Goal: Task Accomplishment & Management: Complete application form

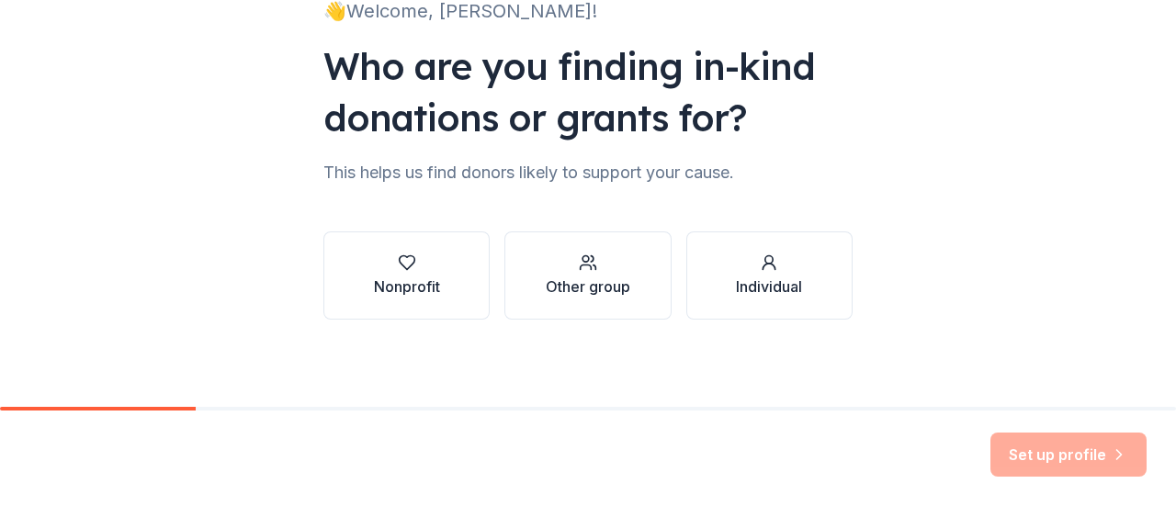
scroll to position [151, 0]
click at [421, 284] on div "Nonprofit" at bounding box center [407, 286] width 66 height 22
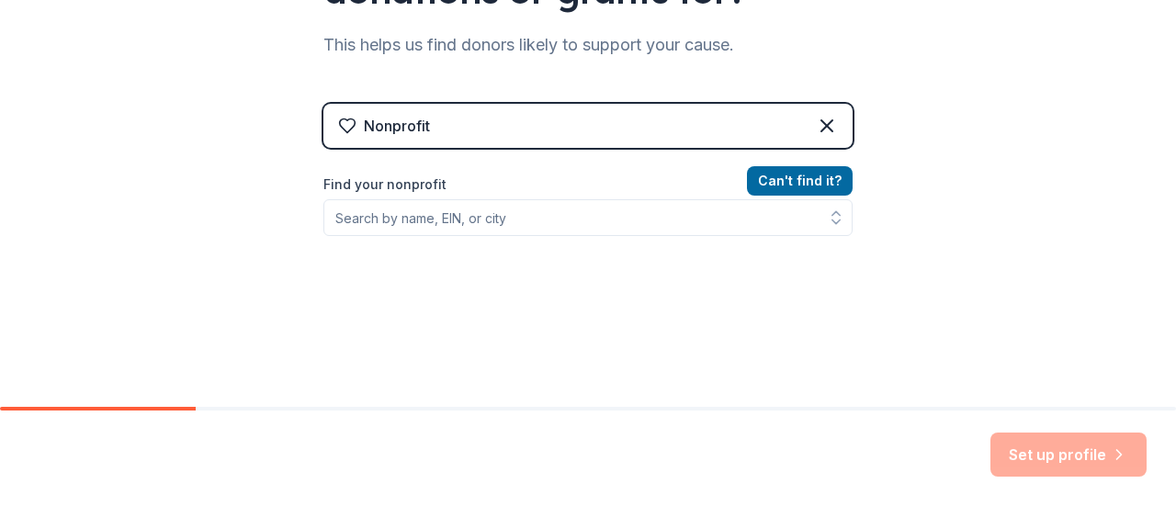
scroll to position [283, 0]
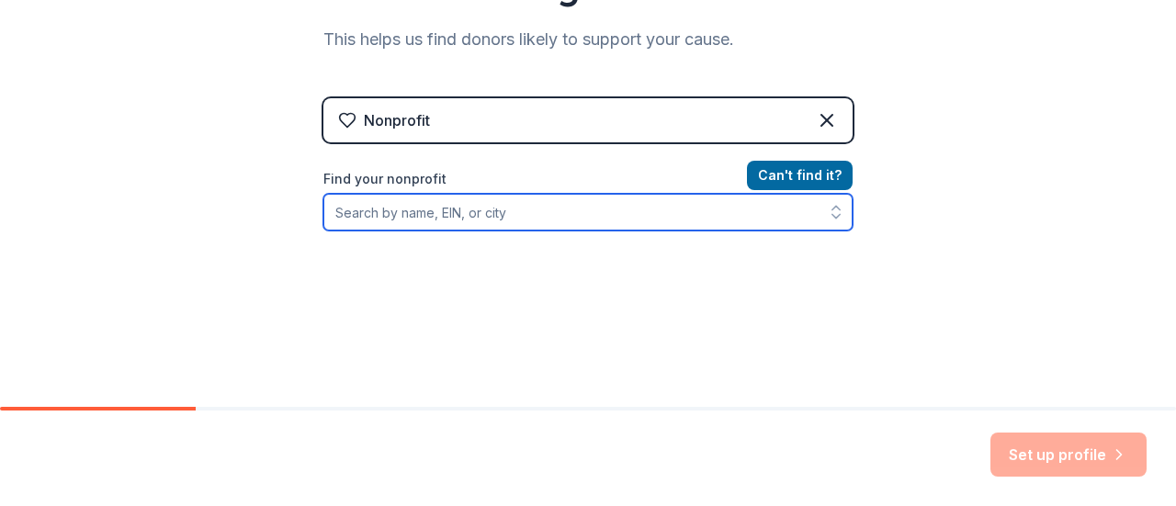
click at [498, 217] on input "Find your nonprofit" at bounding box center [587, 212] width 529 height 37
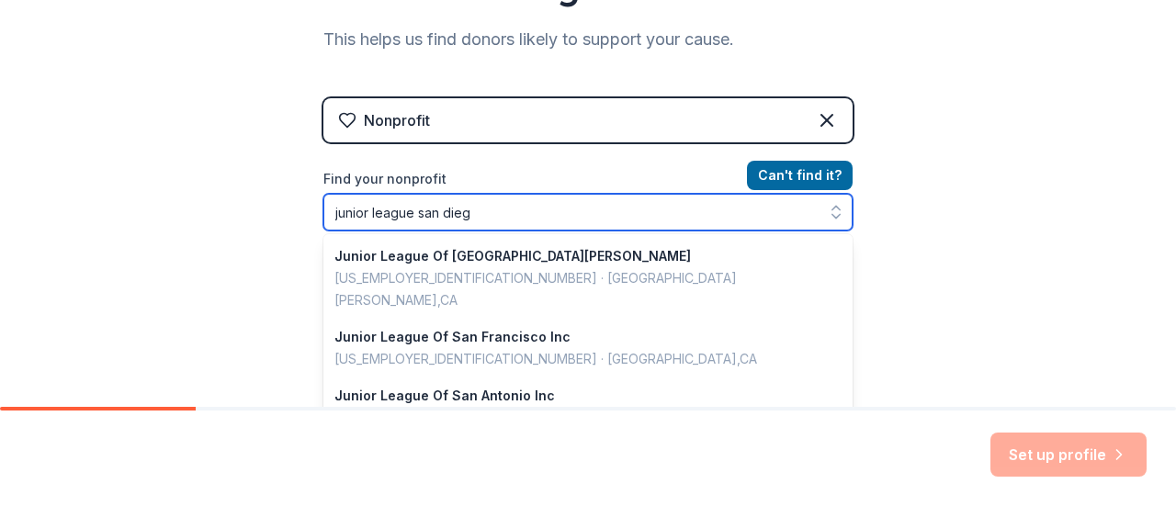
type input "junior league san diego"
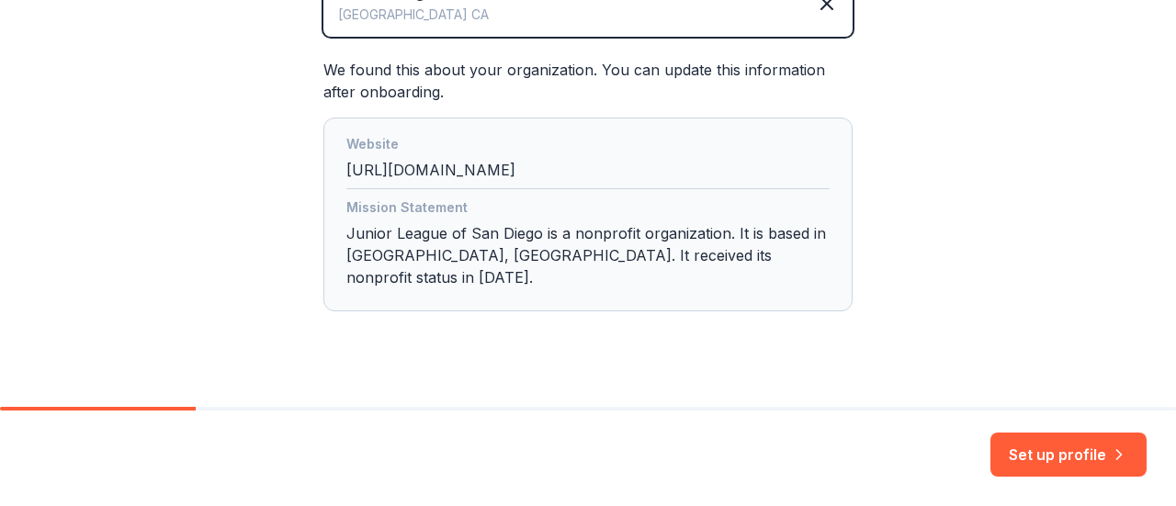
scroll to position [483, 0]
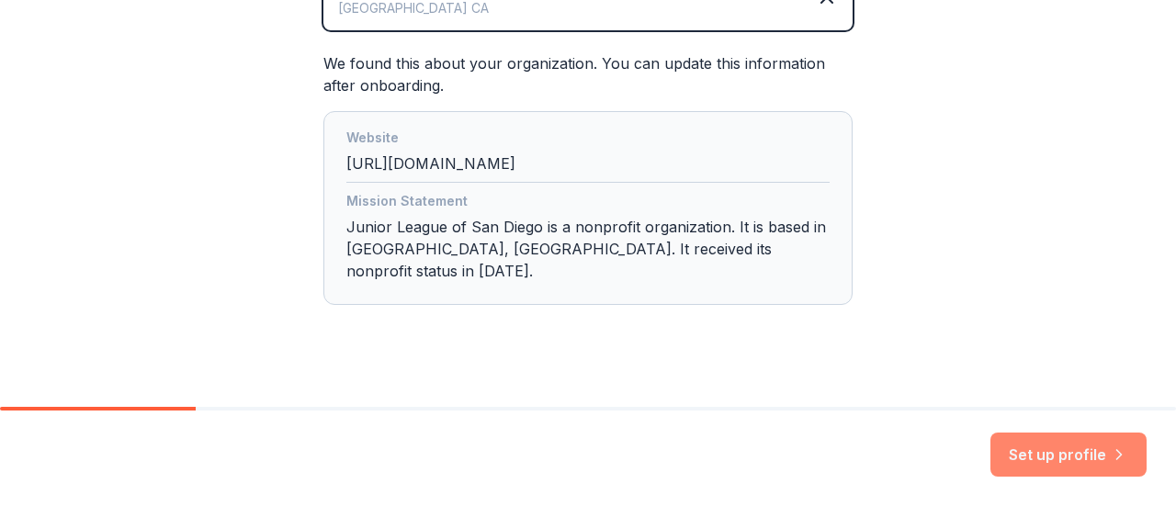
click at [1045, 448] on button "Set up profile" at bounding box center [1069, 455] width 156 height 44
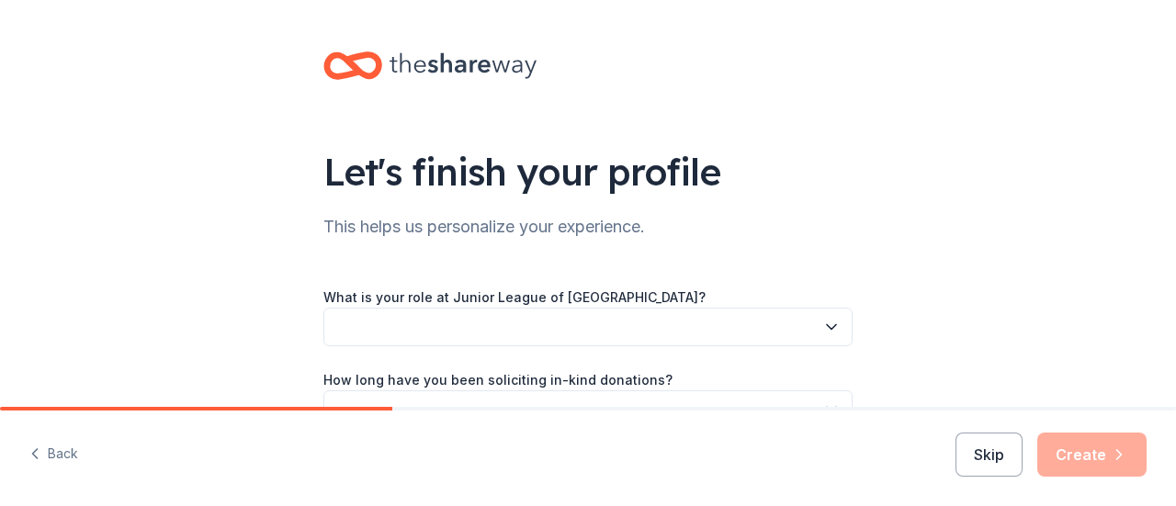
scroll to position [193, 0]
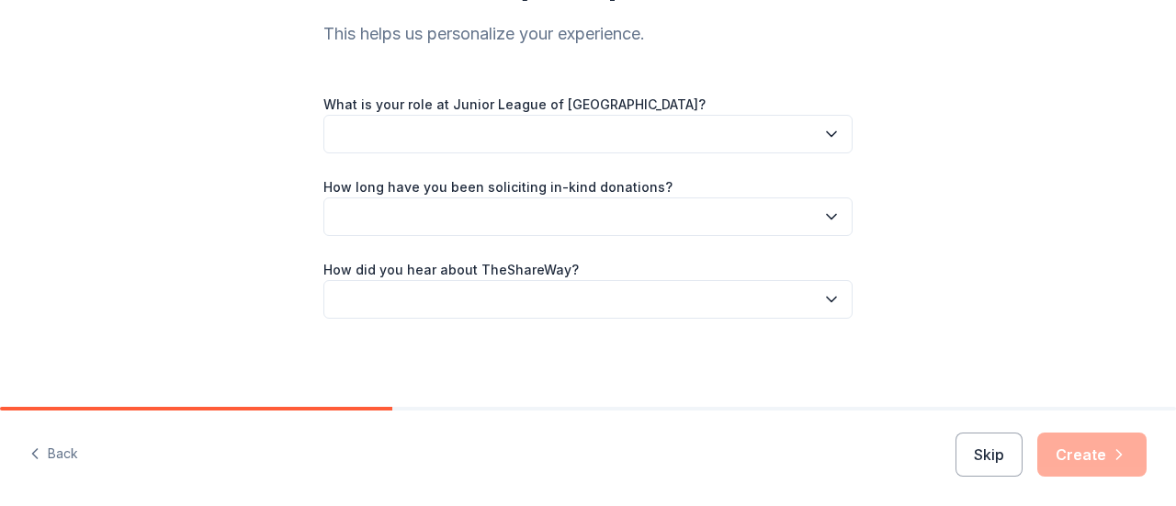
click at [839, 128] on button "button" at bounding box center [587, 134] width 529 height 39
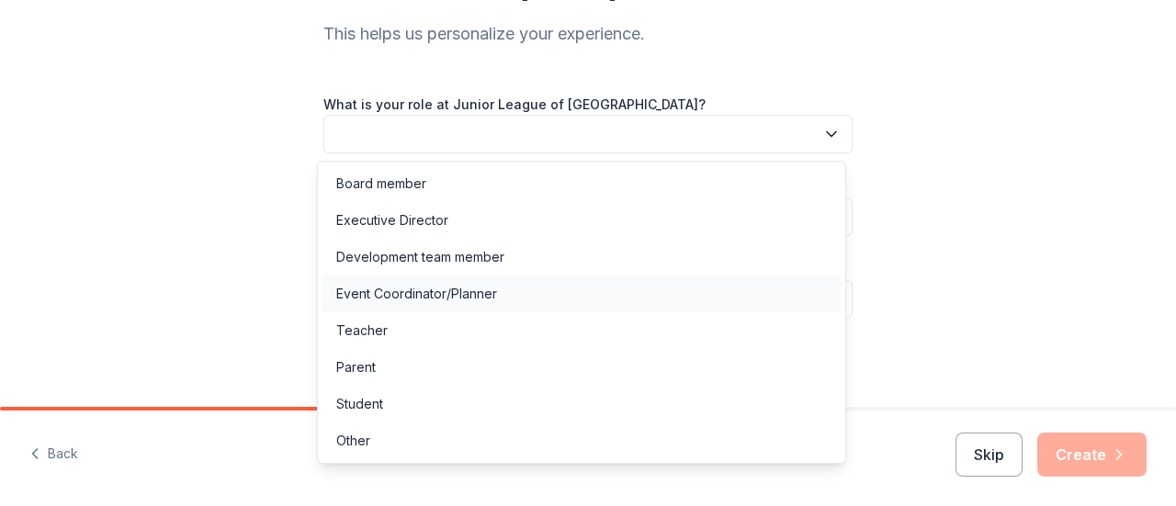
click at [693, 299] on div "Event Coordinator/Planner" at bounding box center [582, 294] width 520 height 37
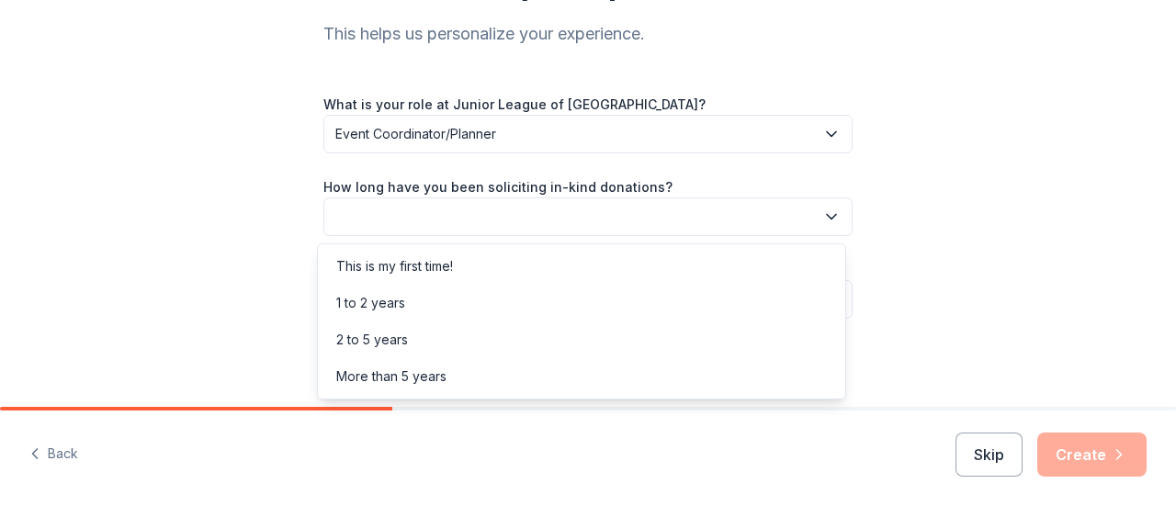
click at [644, 214] on button "button" at bounding box center [587, 217] width 529 height 39
click at [608, 296] on div "1 to 2 years" at bounding box center [582, 303] width 520 height 37
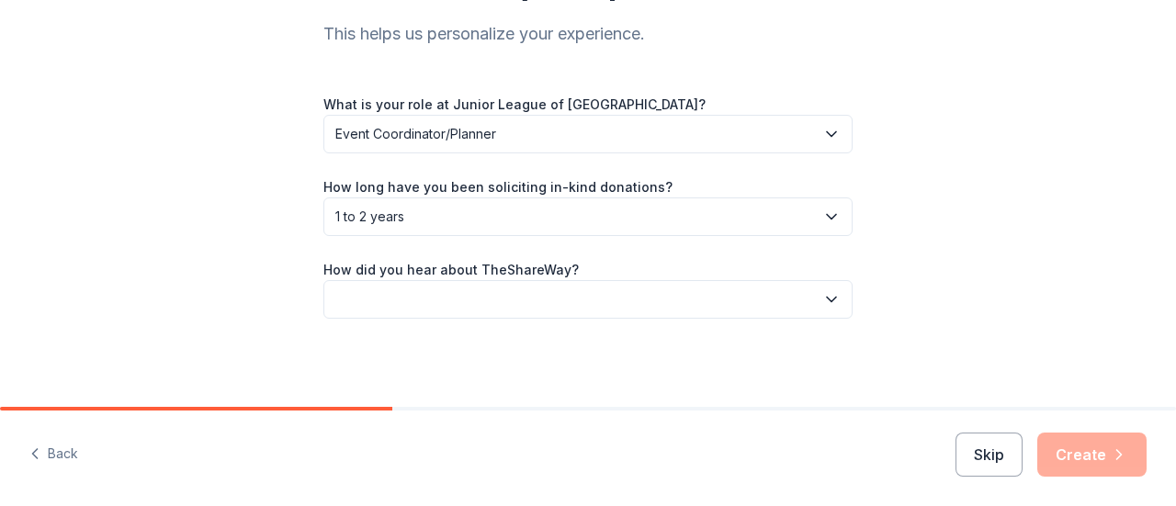
click at [592, 290] on button "button" at bounding box center [587, 299] width 529 height 39
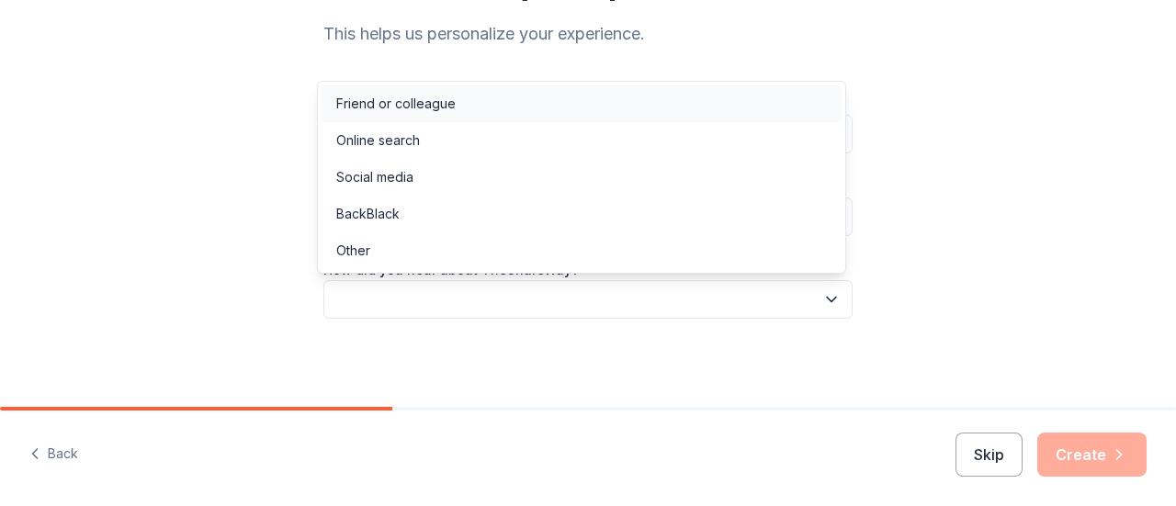
click at [562, 98] on div "Friend or colleague" at bounding box center [582, 103] width 520 height 37
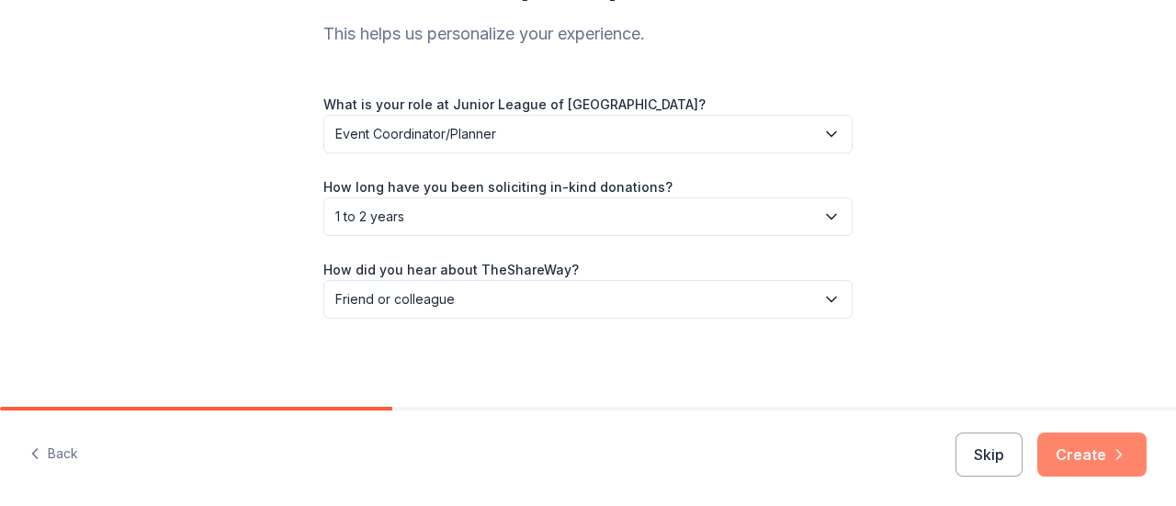
click at [1078, 453] on button "Create" at bounding box center [1092, 455] width 109 height 44
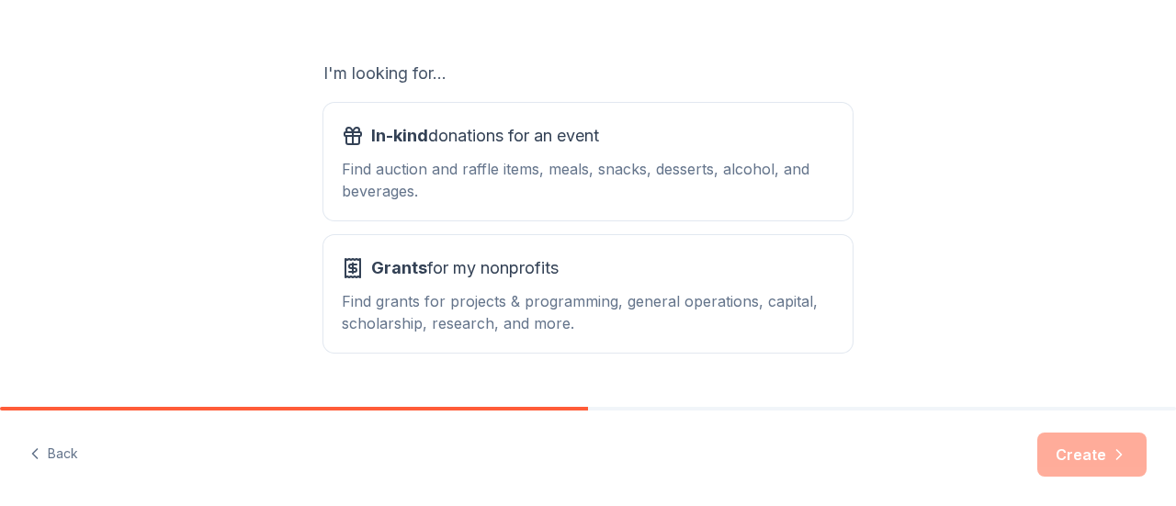
scroll to position [291, 0]
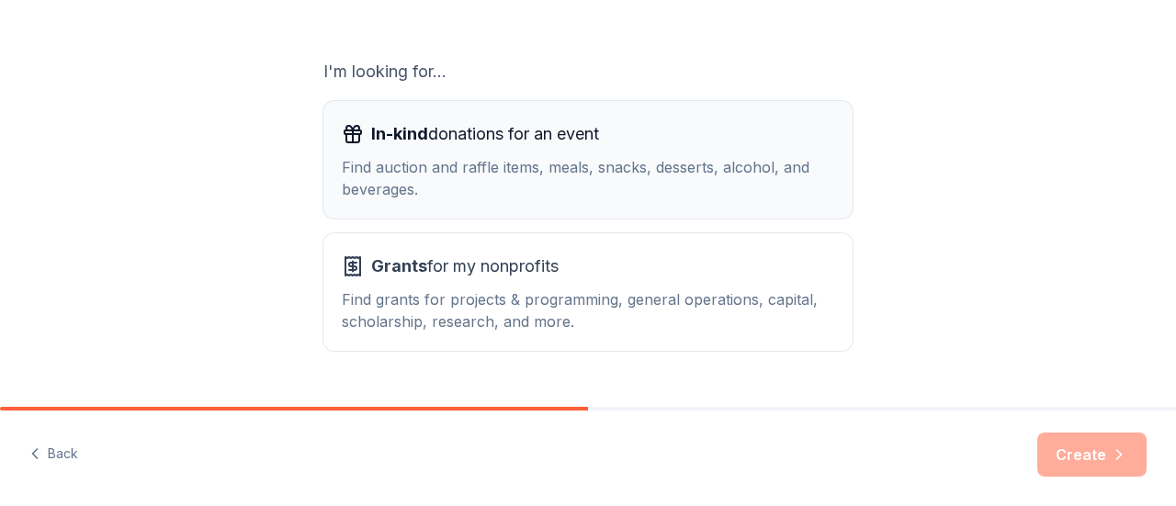
click at [664, 164] on div "Find auction and raffle items, meals, snacks, desserts, alcohol, and beverages." at bounding box center [588, 178] width 493 height 44
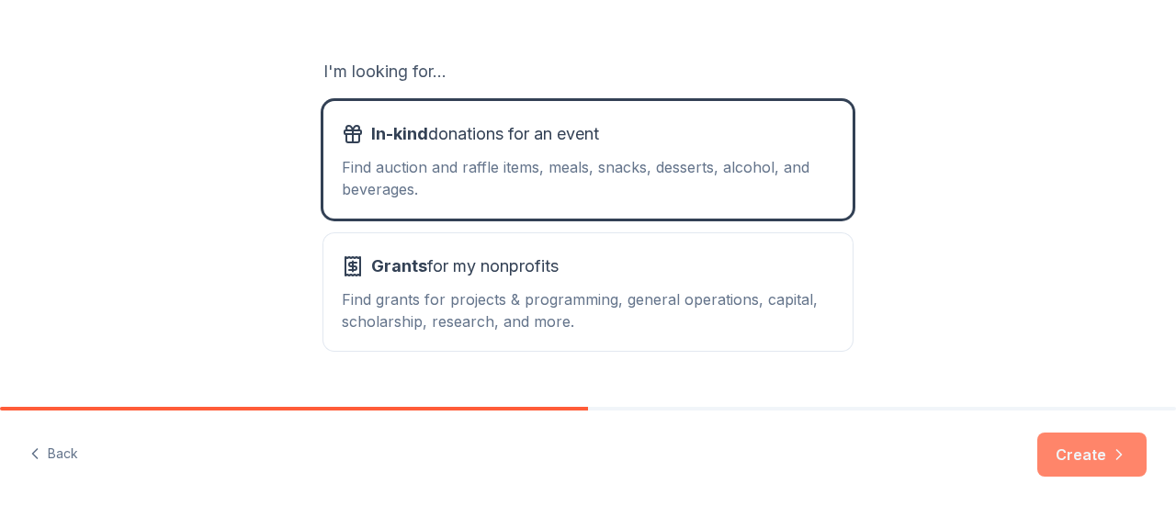
click at [1073, 464] on button "Create" at bounding box center [1092, 455] width 109 height 44
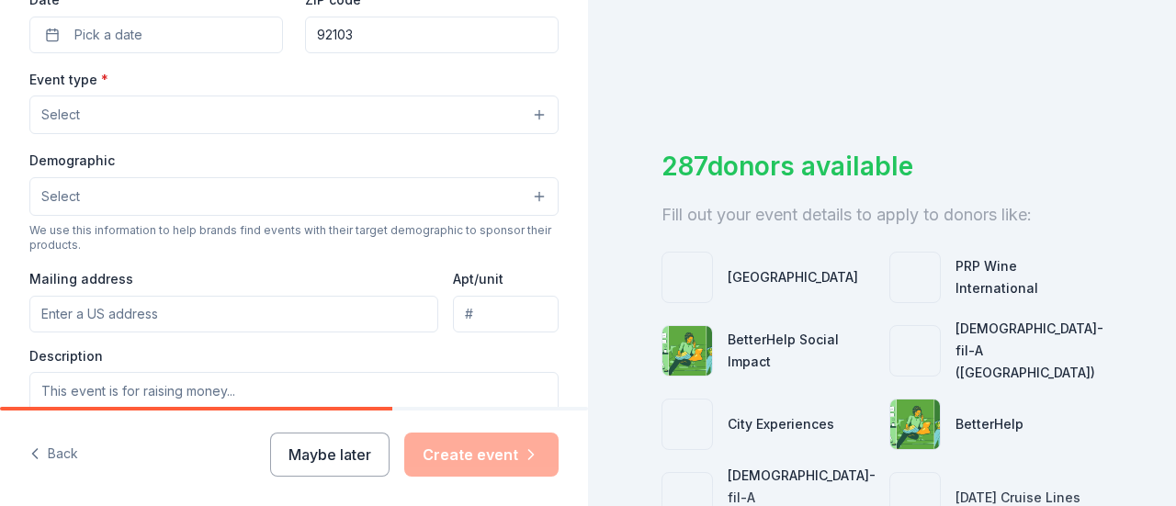
scroll to position [463, 0]
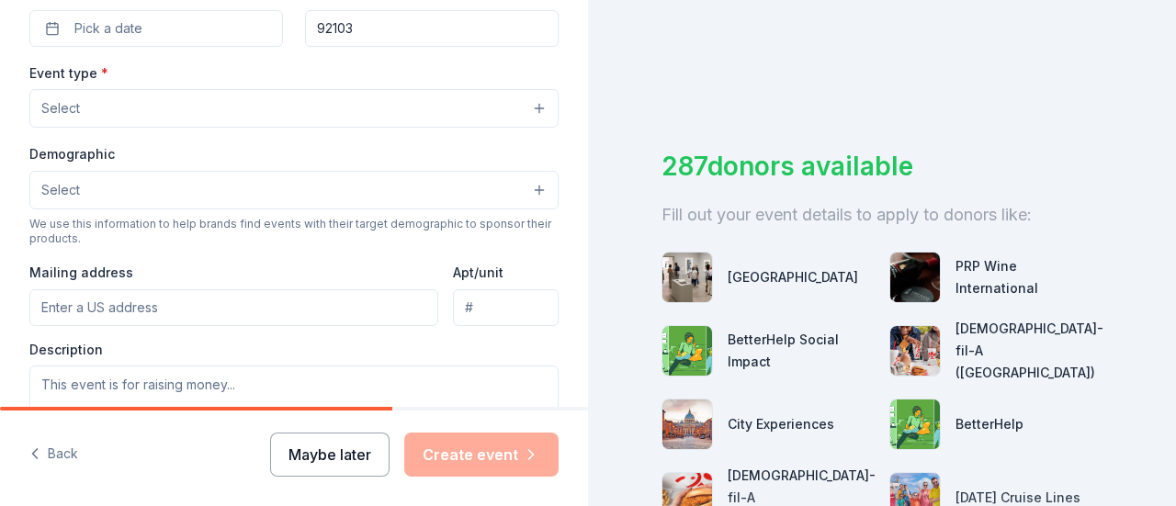
click at [340, 459] on button "Maybe later" at bounding box center [329, 455] width 119 height 44
click at [346, 462] on button "Maybe later" at bounding box center [329, 455] width 119 height 44
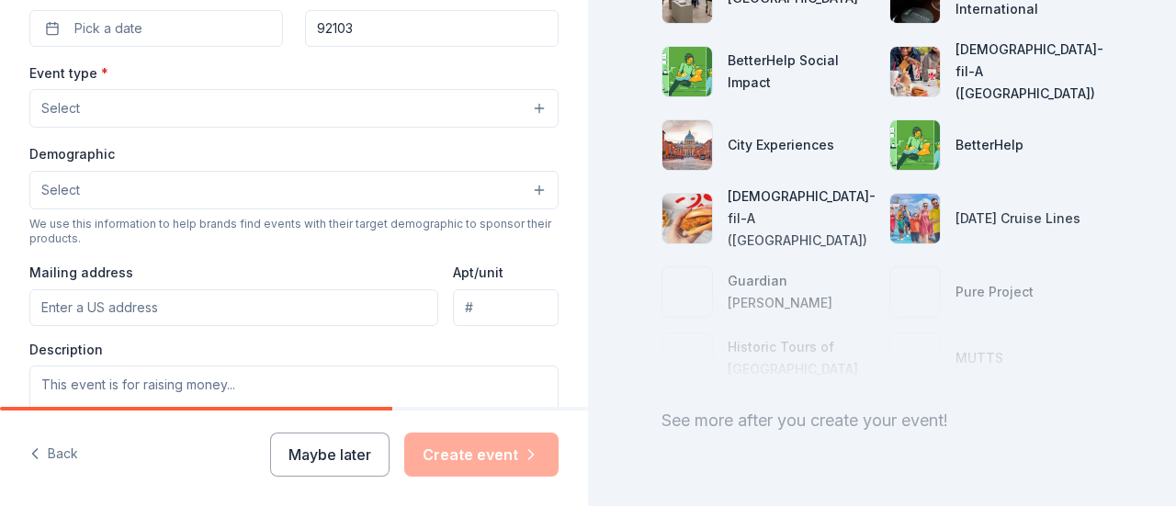
scroll to position [280, 0]
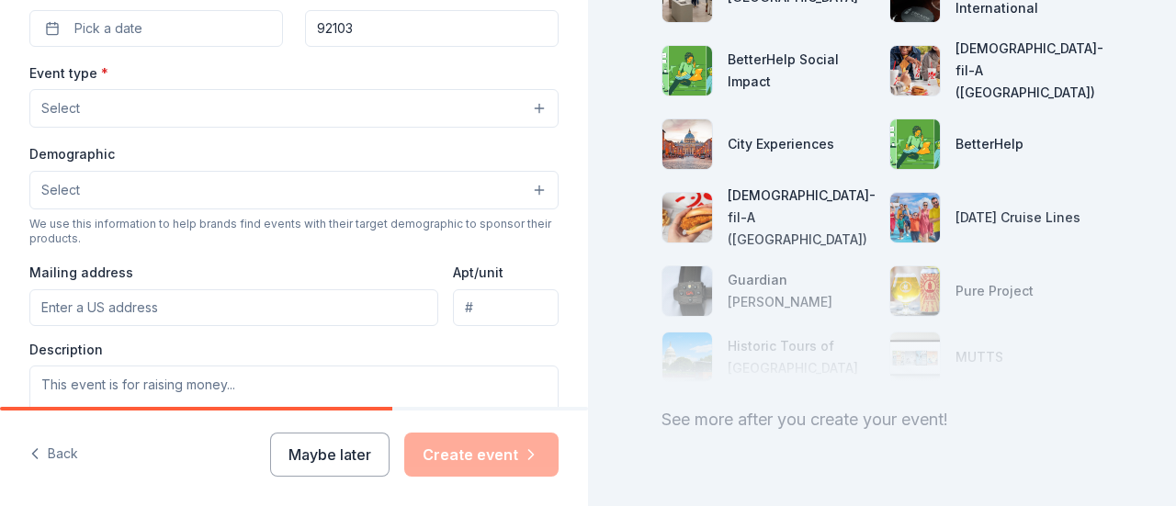
click at [692, 405] on div "See more after you create your event!" at bounding box center [882, 419] width 441 height 29
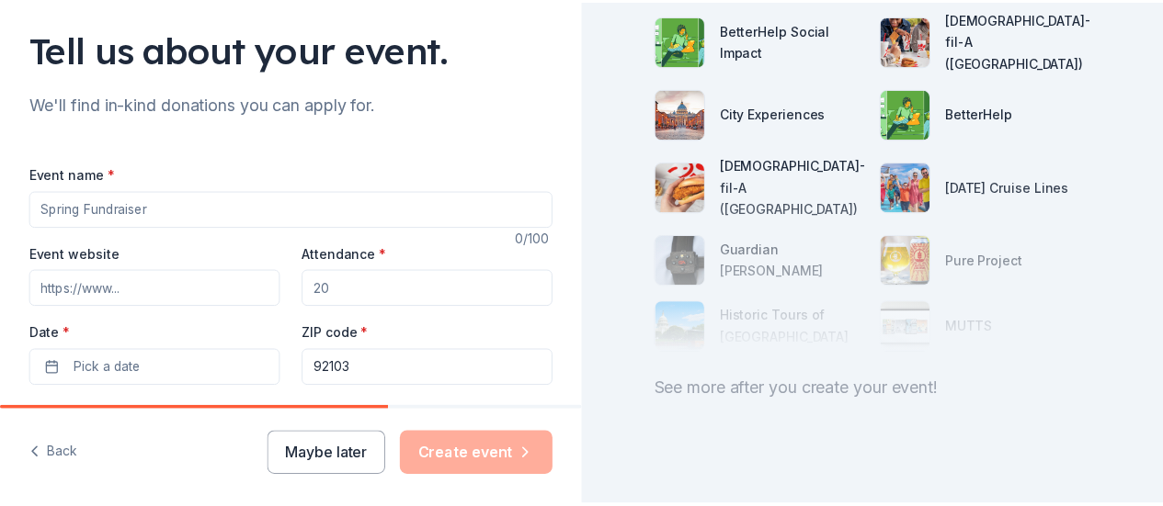
scroll to position [126, 0]
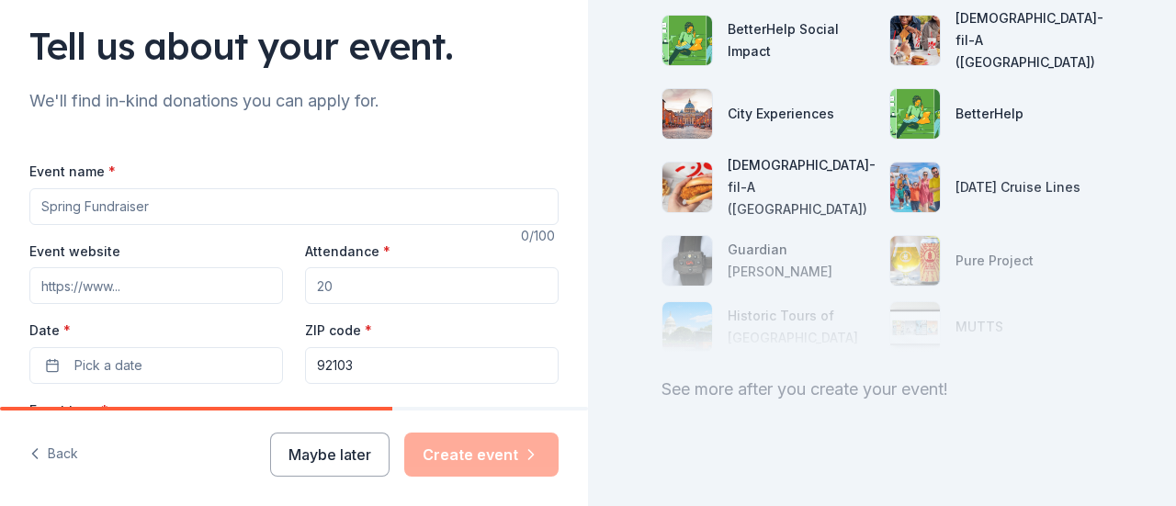
click at [236, 200] on input "Event name *" at bounding box center [293, 206] width 529 height 37
type input "Spring Fundraiser"
type input "w"
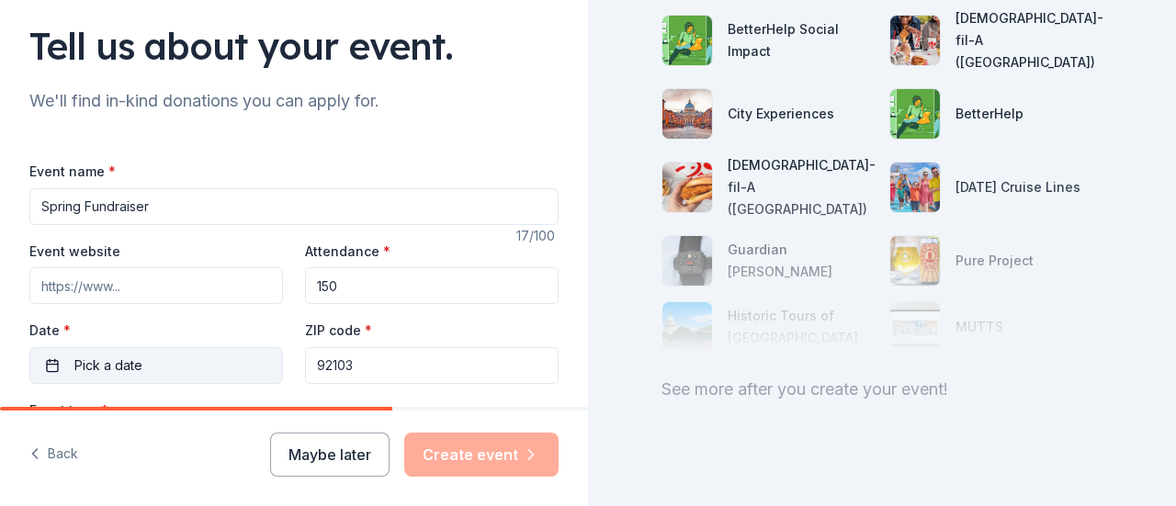
type input "150"
click at [149, 365] on button "Pick a date" at bounding box center [156, 365] width 254 height 37
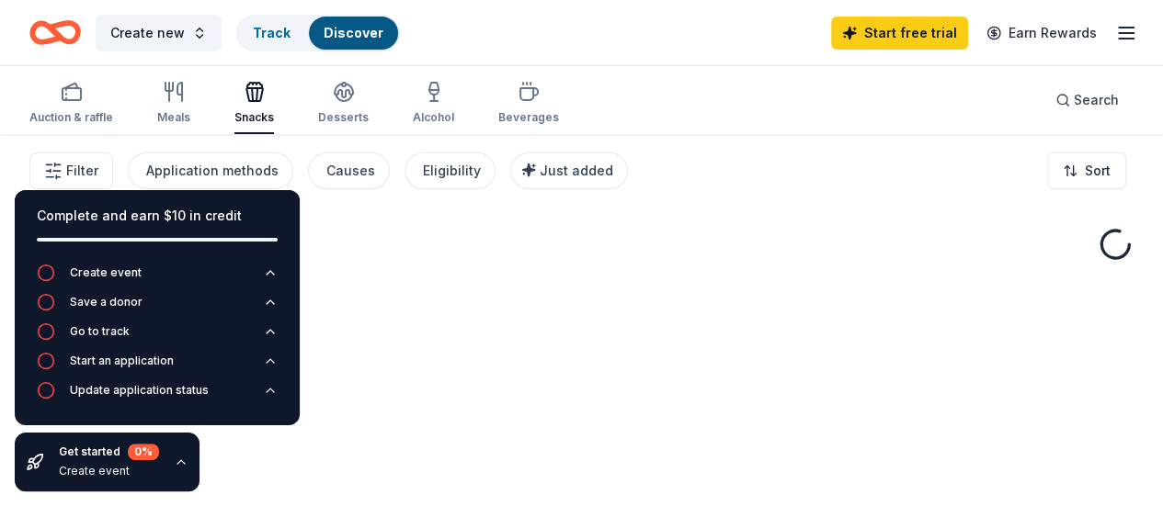
click at [256, 88] on icon "button" at bounding box center [255, 92] width 22 height 22
click at [380, 310] on div "Fetching donors, one moment..." at bounding box center [581, 387] width 1163 height 506
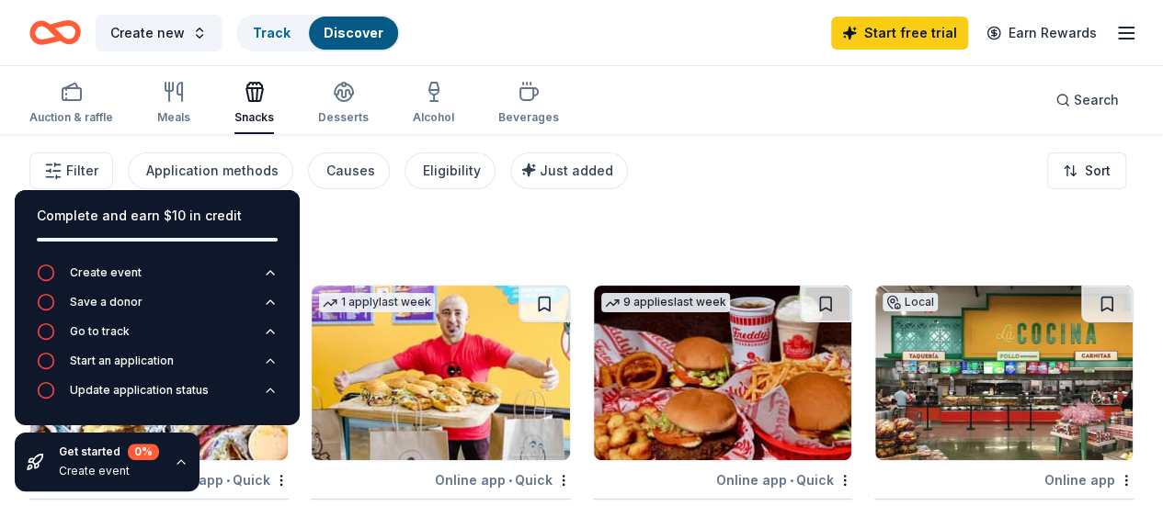
click at [181, 459] on icon "button" at bounding box center [181, 462] width 15 height 15
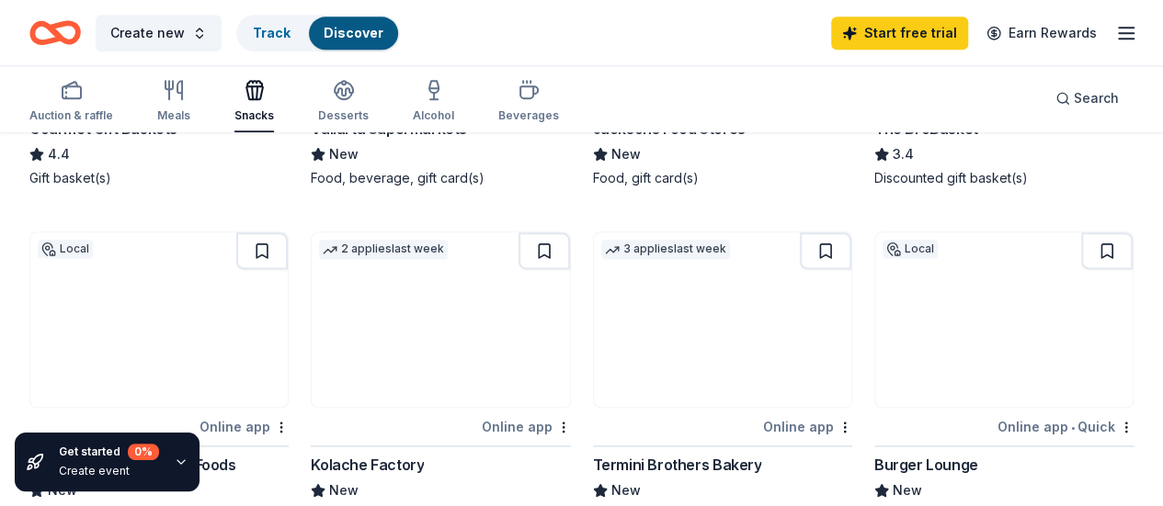
scroll to position [1061, 0]
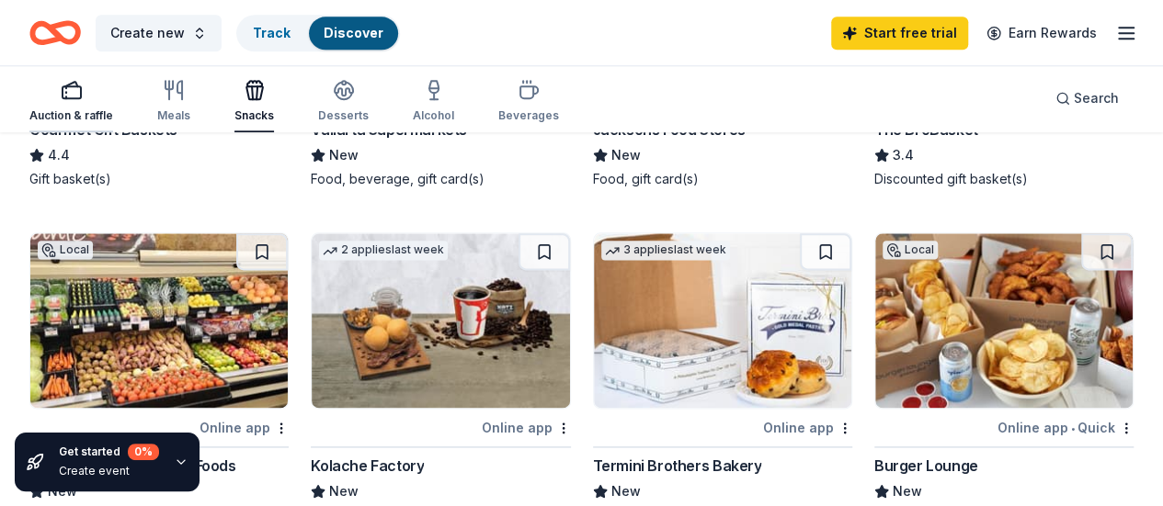
click at [104, 93] on div "button" at bounding box center [71, 90] width 84 height 22
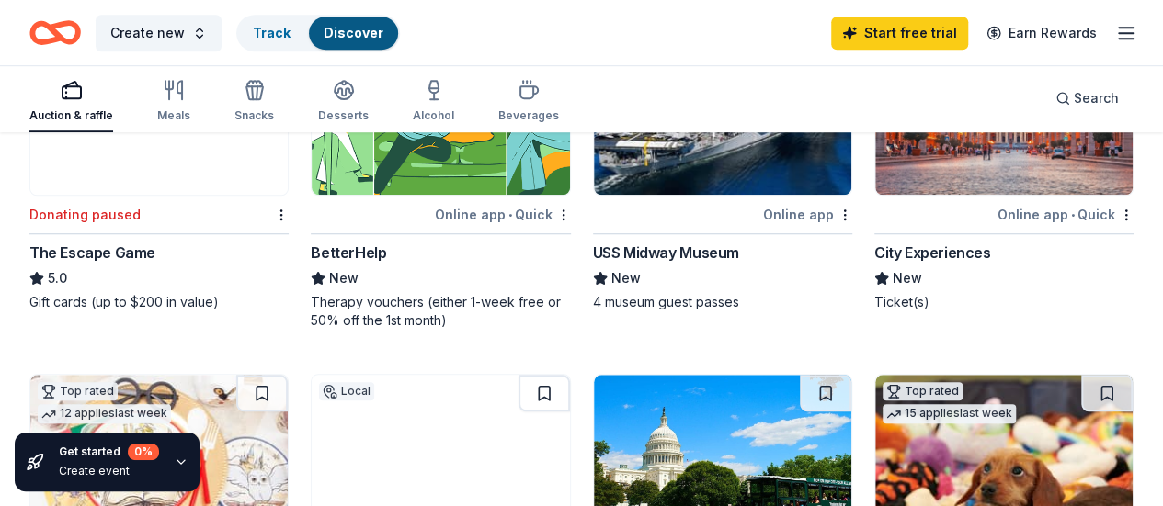
scroll to position [623, 0]
